Goal: Information Seeking & Learning: Learn about a topic

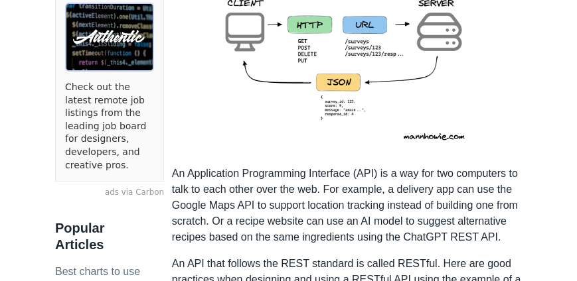
scroll to position [360, 0]
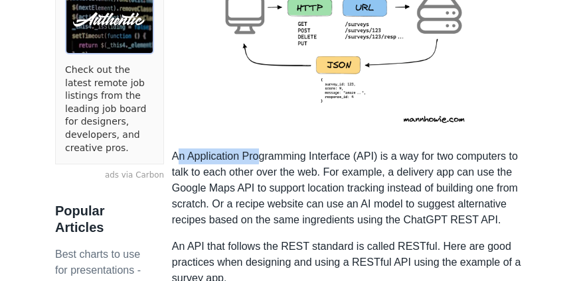
drag, startPoint x: 179, startPoint y: 151, endPoint x: 260, endPoint y: 157, distance: 81.2
click at [257, 157] on p "An Application Programming Interface (API) is a way for two computers to talk t…" at bounding box center [347, 189] width 350 height 80
click at [310, 153] on p "An Application Programming Interface (API) is a way for two computers to talk t…" at bounding box center [347, 189] width 350 height 80
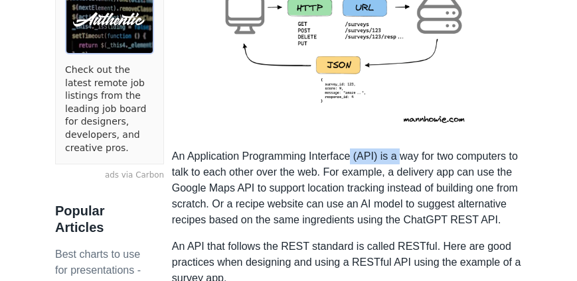
drag, startPoint x: 350, startPoint y: 153, endPoint x: 406, endPoint y: 158, distance: 56.0
click at [402, 159] on p "An Application Programming Interface (API) is a way for two computers to talk t…" at bounding box center [347, 189] width 350 height 80
click at [406, 158] on p "An Application Programming Interface (API) is a way for two computers to talk t…" at bounding box center [347, 189] width 350 height 80
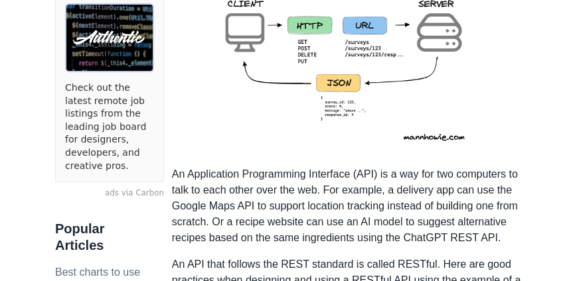
scroll to position [356, 0]
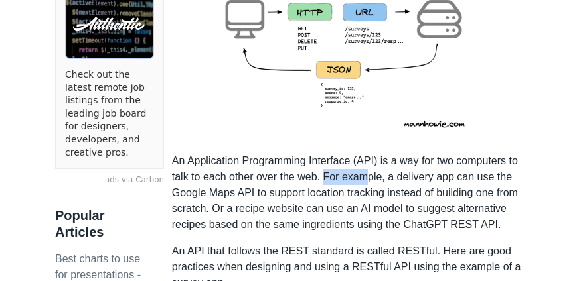
drag, startPoint x: 322, startPoint y: 176, endPoint x: 362, endPoint y: 182, distance: 40.3
click at [362, 182] on p "An Application Programming Interface (API) is a way for two computers to talk t…" at bounding box center [347, 193] width 350 height 80
drag, startPoint x: 386, startPoint y: 176, endPoint x: 427, endPoint y: 179, distance: 41.2
click at [427, 179] on p "An Application Programming Interface (API) is a way for two computers to talk t…" at bounding box center [347, 193] width 350 height 80
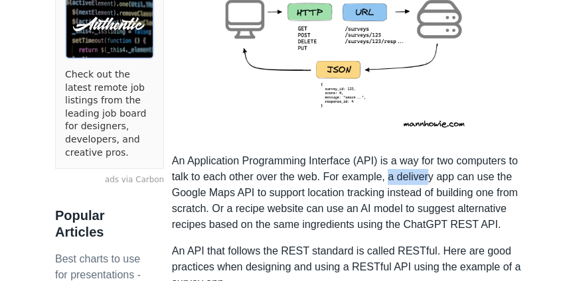
click at [427, 179] on p "An Application Programming Interface (API) is a way for two computers to talk t…" at bounding box center [347, 193] width 350 height 80
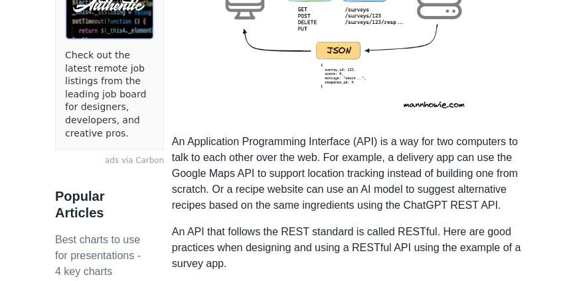
scroll to position [394, 0]
